Goal: Navigation & Orientation: Go to known website

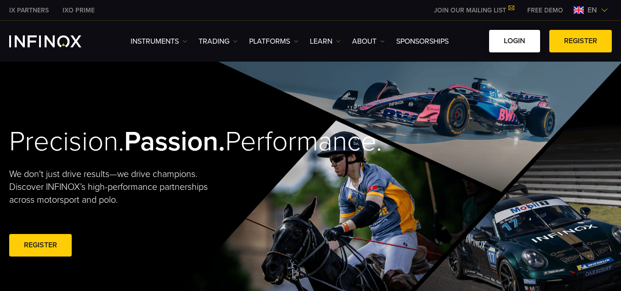
click at [518, 44] on link "LOGIN" at bounding box center [514, 41] width 51 height 23
